Goal: Task Accomplishment & Management: Manage account settings

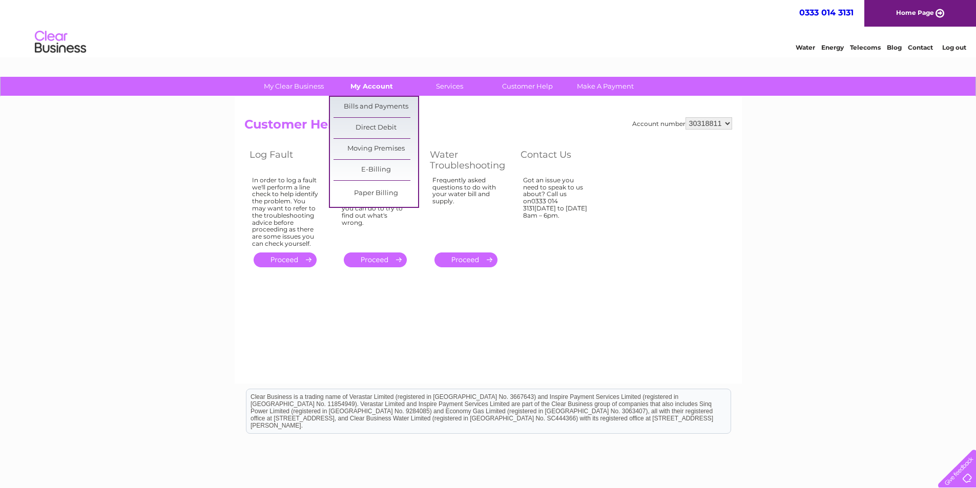
click at [377, 87] on link "My Account" at bounding box center [371, 86] width 85 height 19
click at [377, 107] on link "Bills and Payments" at bounding box center [376, 107] width 85 height 20
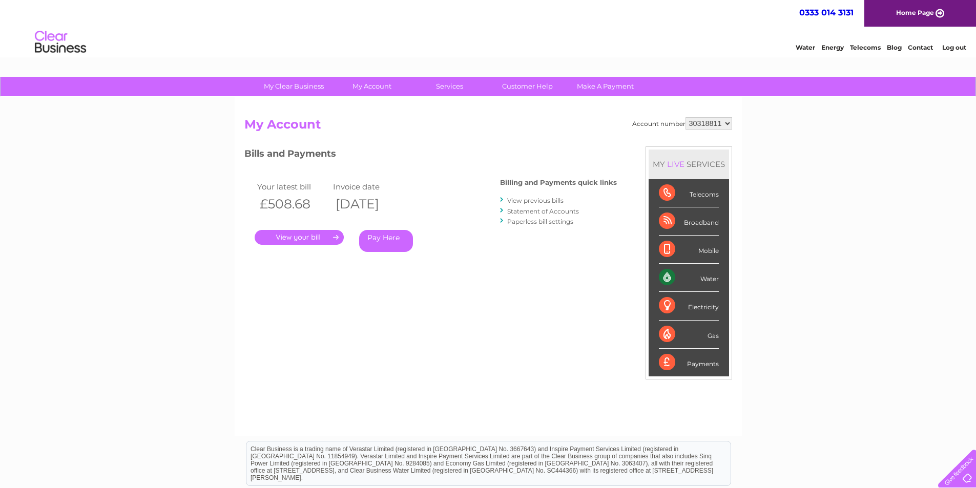
click at [550, 200] on link "View previous bills" at bounding box center [535, 201] width 56 height 8
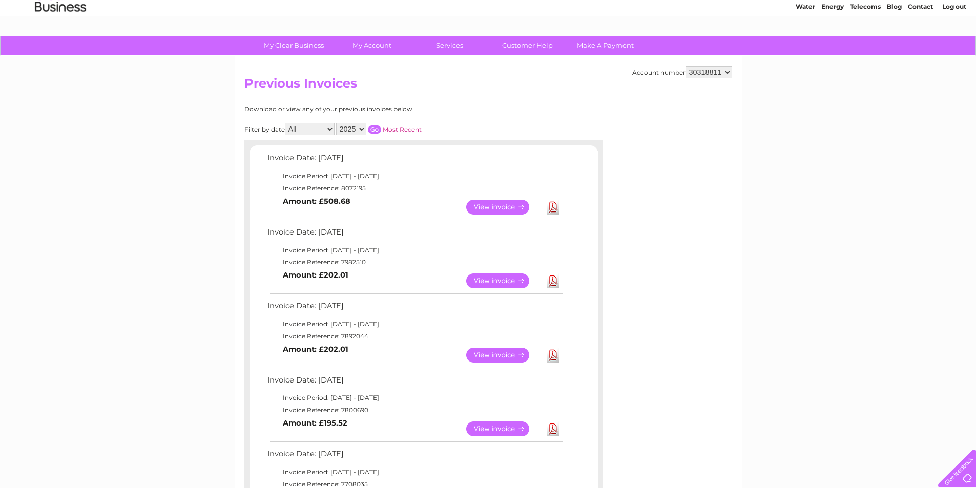
scroll to position [102, 0]
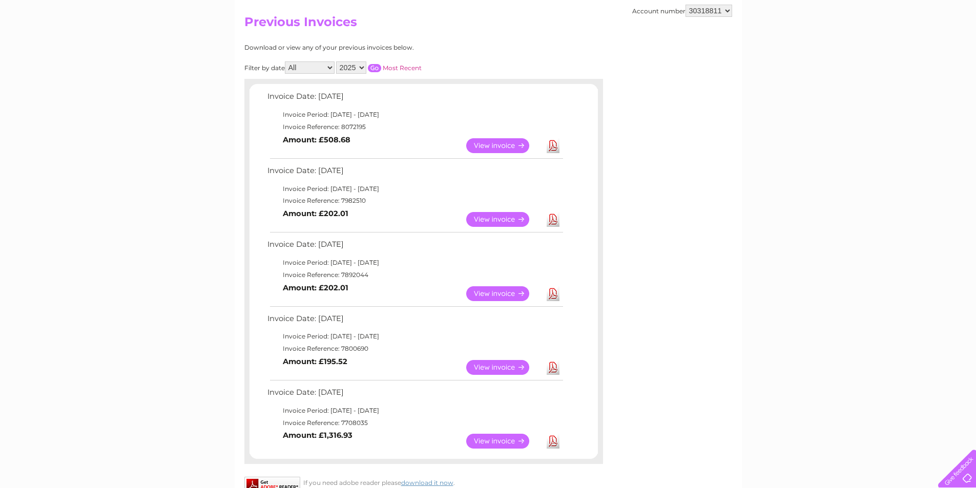
click at [495, 219] on link "View" at bounding box center [503, 219] width 75 height 15
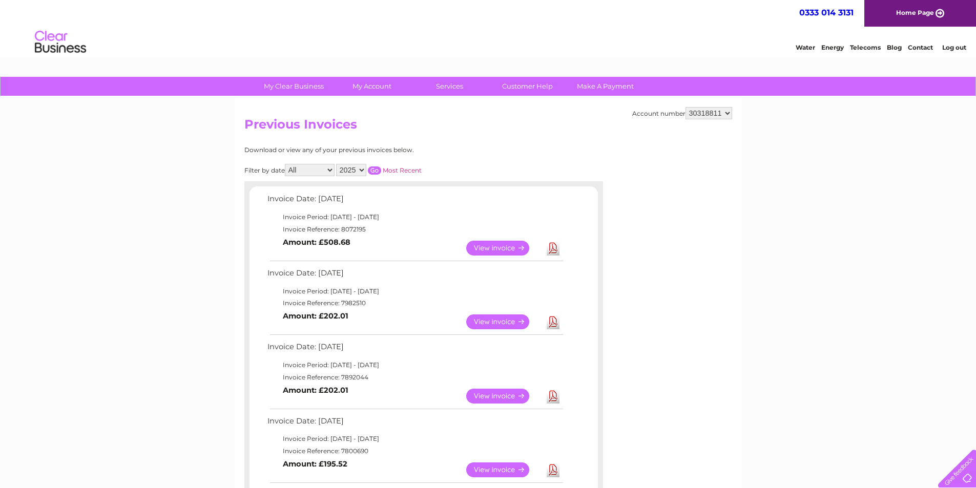
click at [961, 49] on link "Log out" at bounding box center [954, 48] width 24 height 8
